Goal: Task Accomplishment & Management: Manage account settings

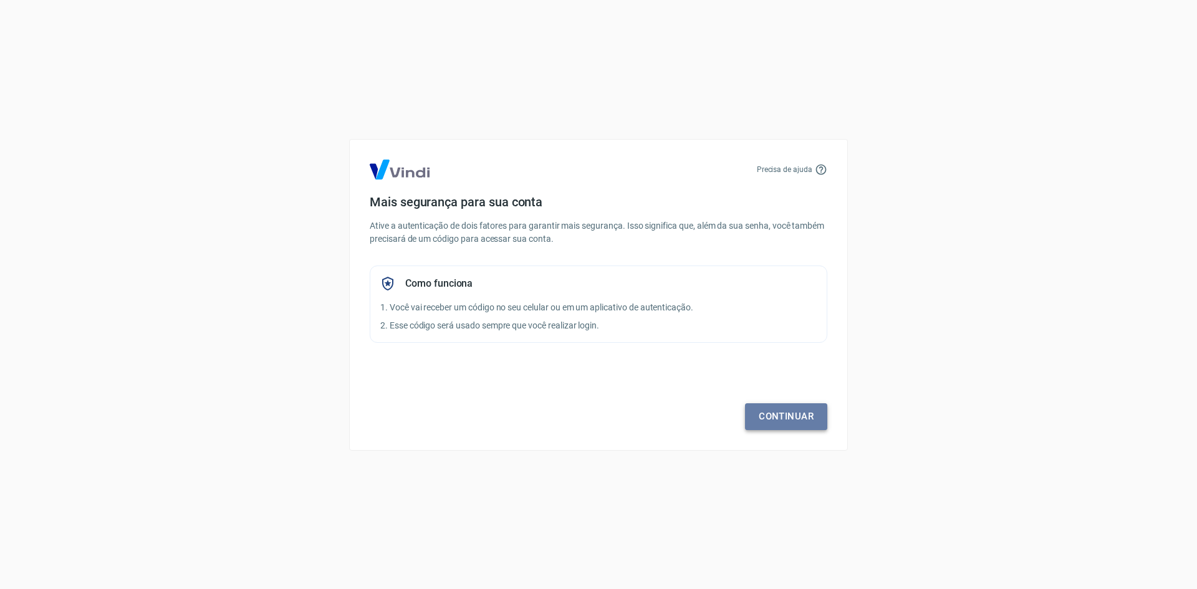
click at [772, 408] on link "Continuar" at bounding box center [786, 416] width 82 height 26
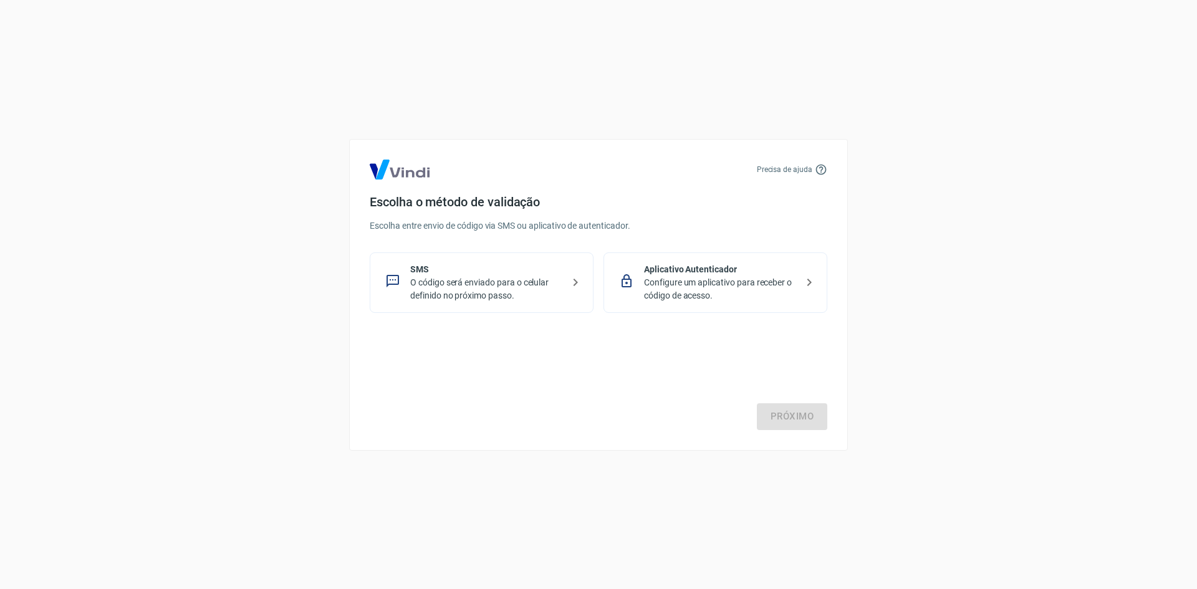
click at [543, 277] on p "O código será enviado para o celular definido no próximo passo." at bounding box center [486, 289] width 153 height 26
click at [735, 280] on p "Configure um aplicativo para receber o código de acesso." at bounding box center [720, 289] width 153 height 26
click at [516, 286] on p "O código será enviado para o celular definido no próximo passo." at bounding box center [486, 289] width 153 height 26
click at [775, 423] on link "Próximo" at bounding box center [792, 416] width 70 height 26
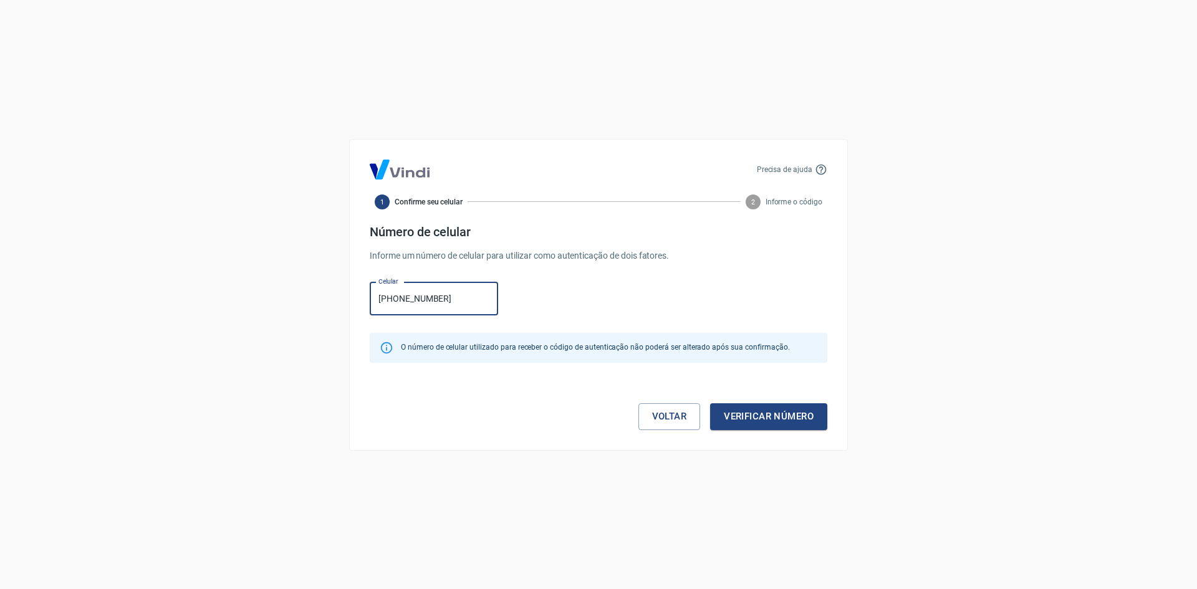
type input "[PHONE_NUMBER]"
click at [710, 403] on button "Verificar número" at bounding box center [768, 416] width 117 height 26
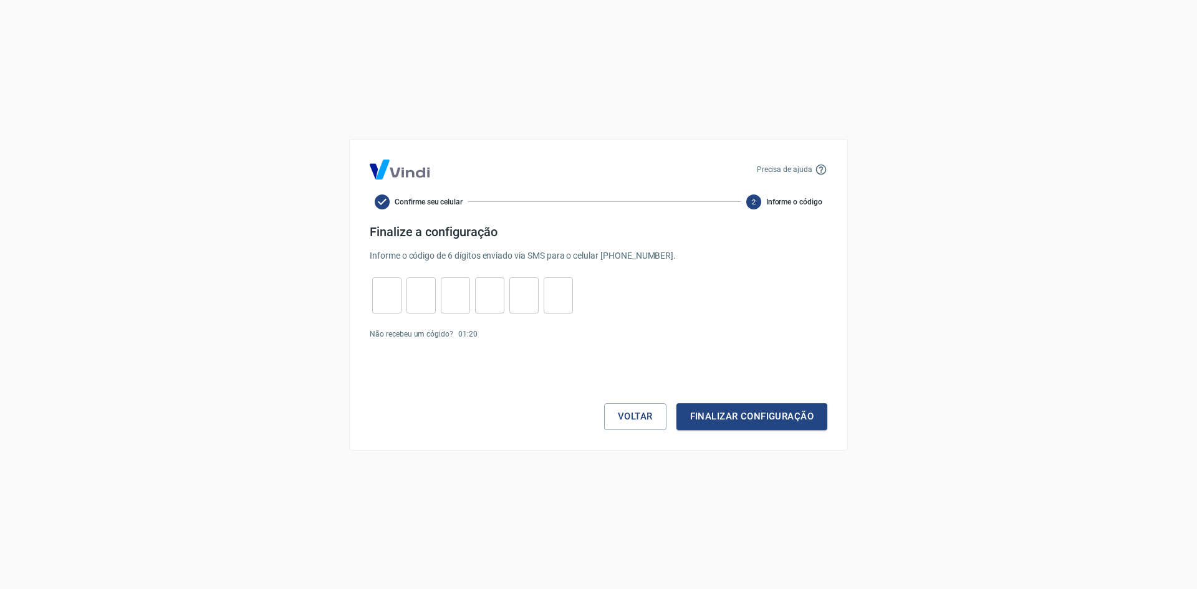
click at [388, 287] on input "tel" at bounding box center [386, 295] width 29 height 27
type input "8"
type input "0"
type input "7"
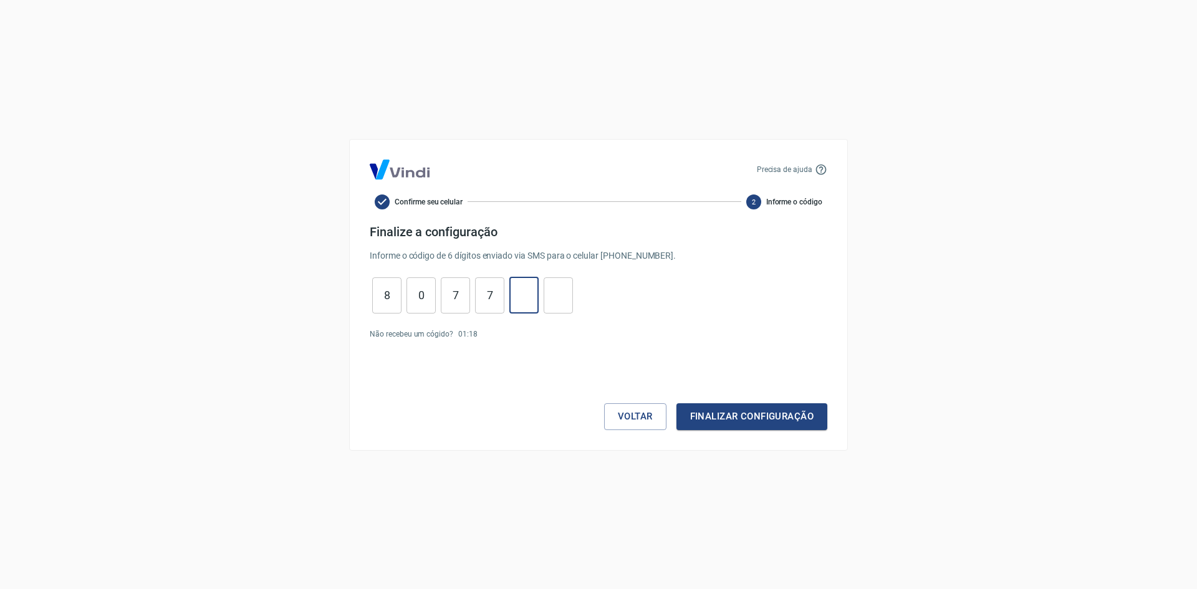
type input "6"
click at [766, 406] on button "Finalizar configuração" at bounding box center [751, 416] width 151 height 26
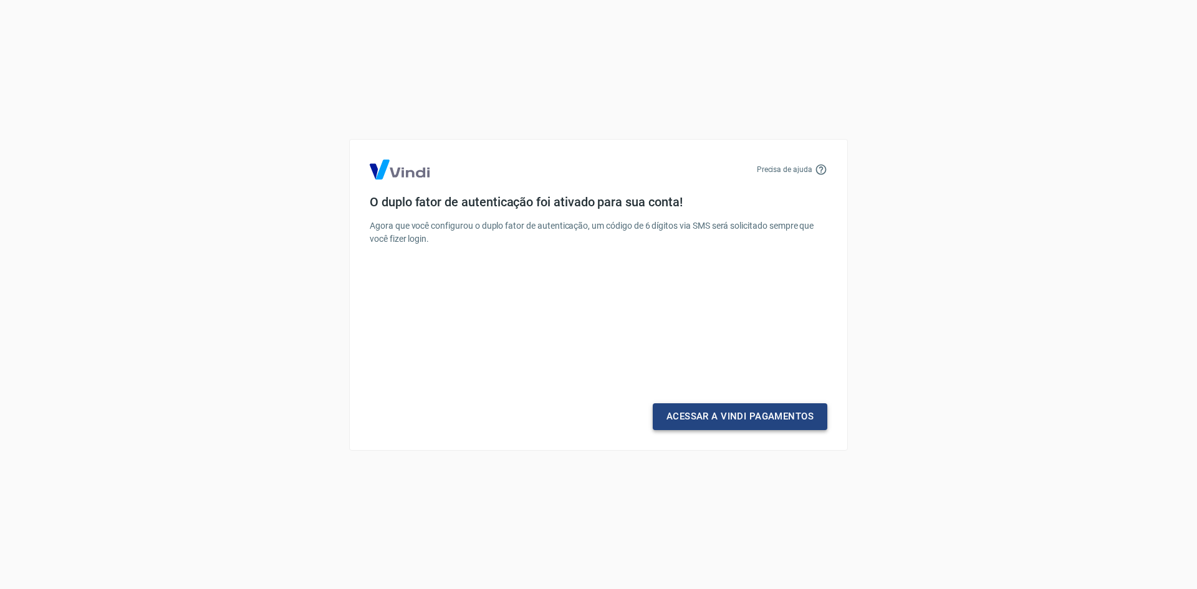
click at [735, 414] on link "Acessar a Vindi Pagamentos" at bounding box center [740, 416] width 175 height 26
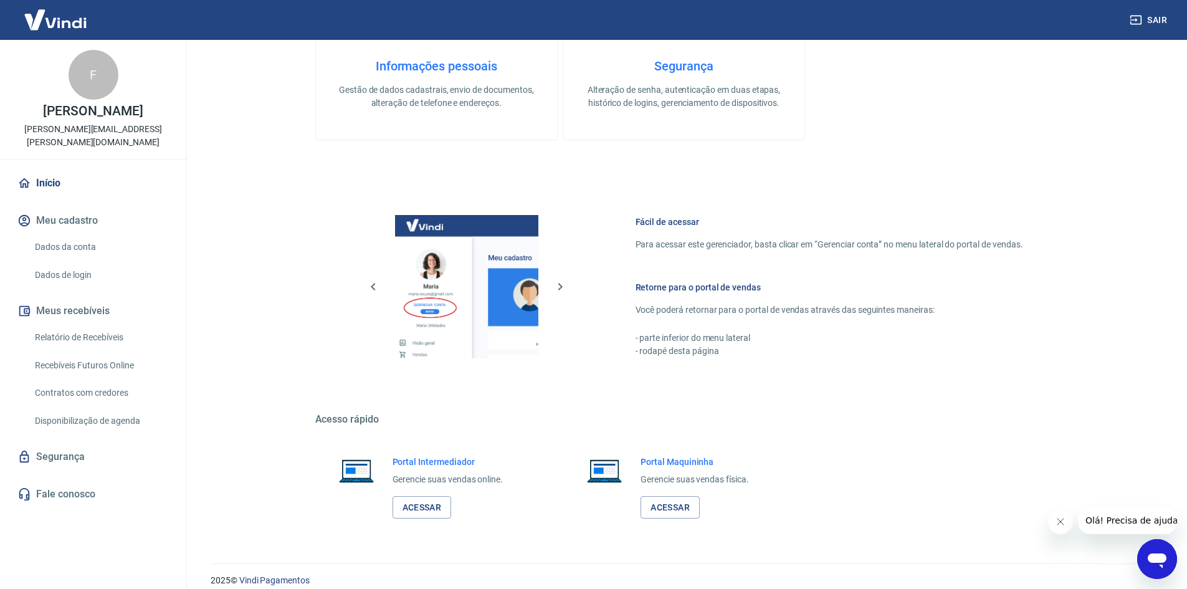
scroll to position [512, 0]
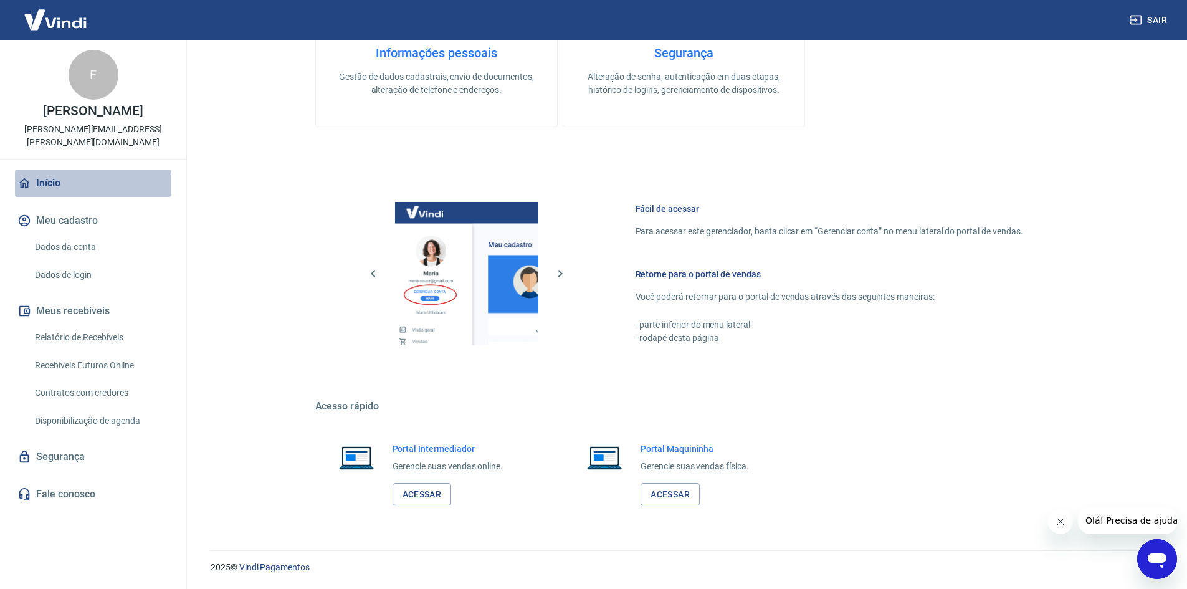
click at [49, 176] on link "Início" at bounding box center [93, 183] width 156 height 27
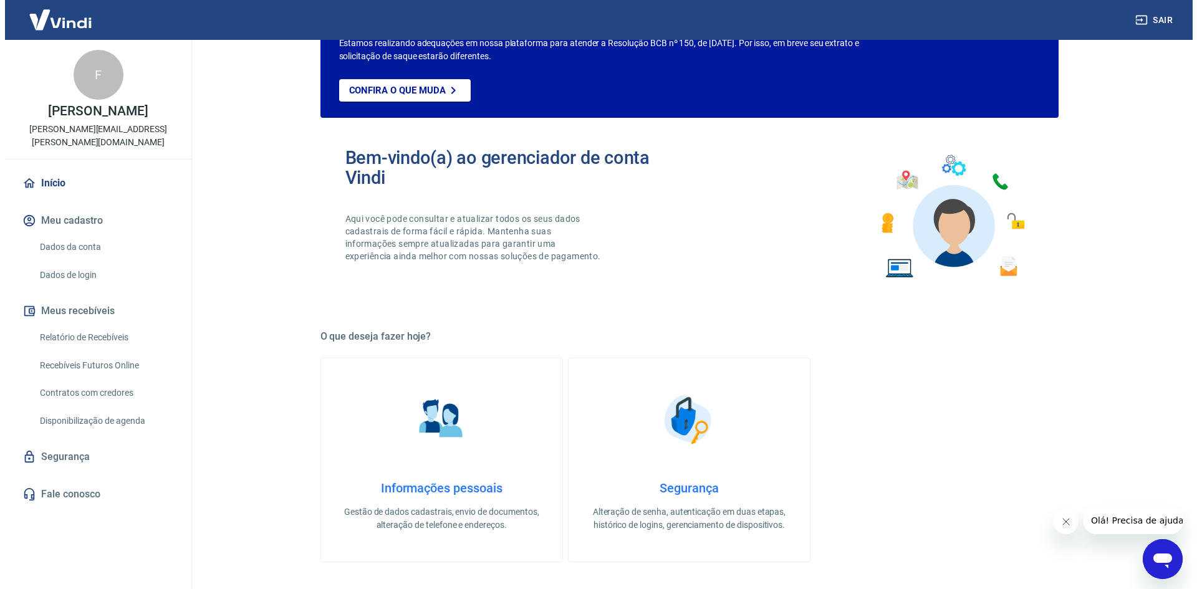
scroll to position [0, 0]
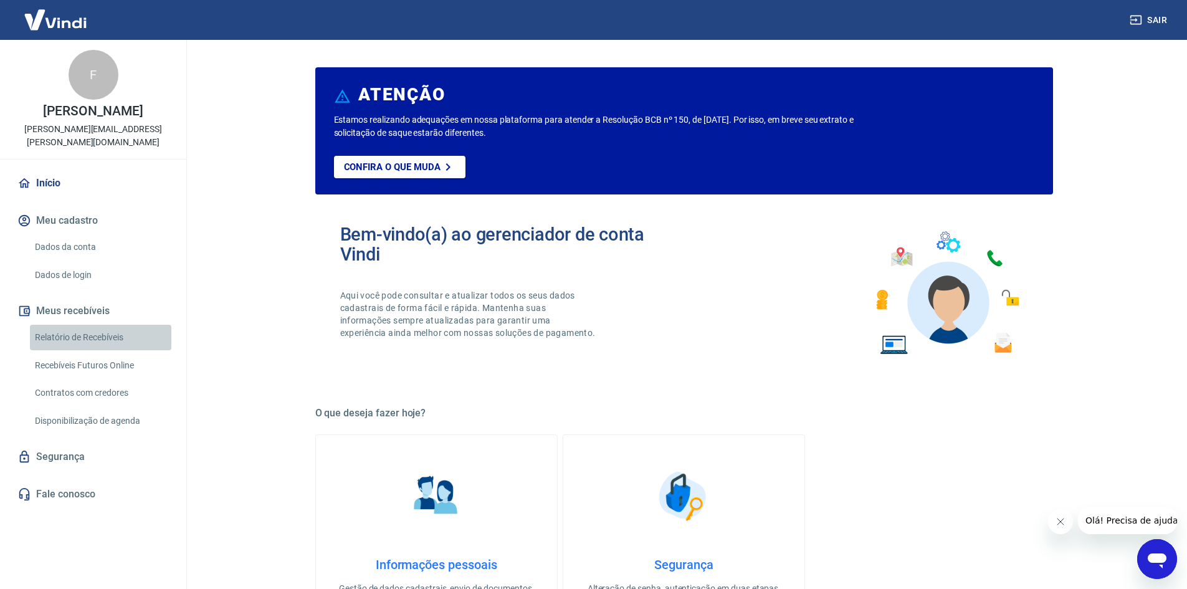
click at [82, 325] on link "Relatório de Recebíveis" at bounding box center [100, 338] width 141 height 26
